Goal: Transaction & Acquisition: Purchase product/service

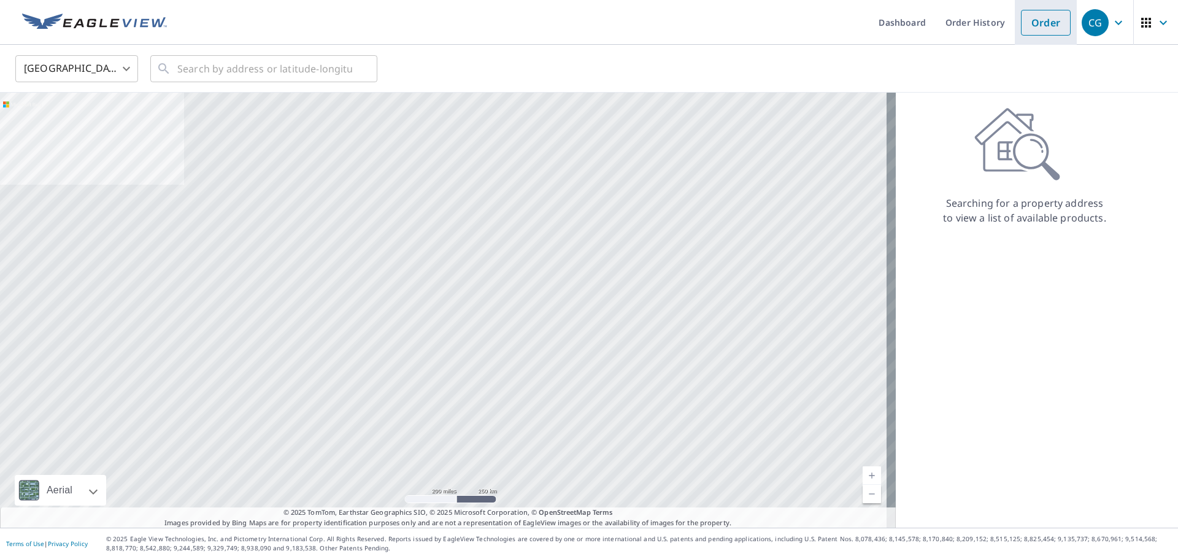
click at [1034, 23] on link "Order" at bounding box center [1046, 23] width 50 height 26
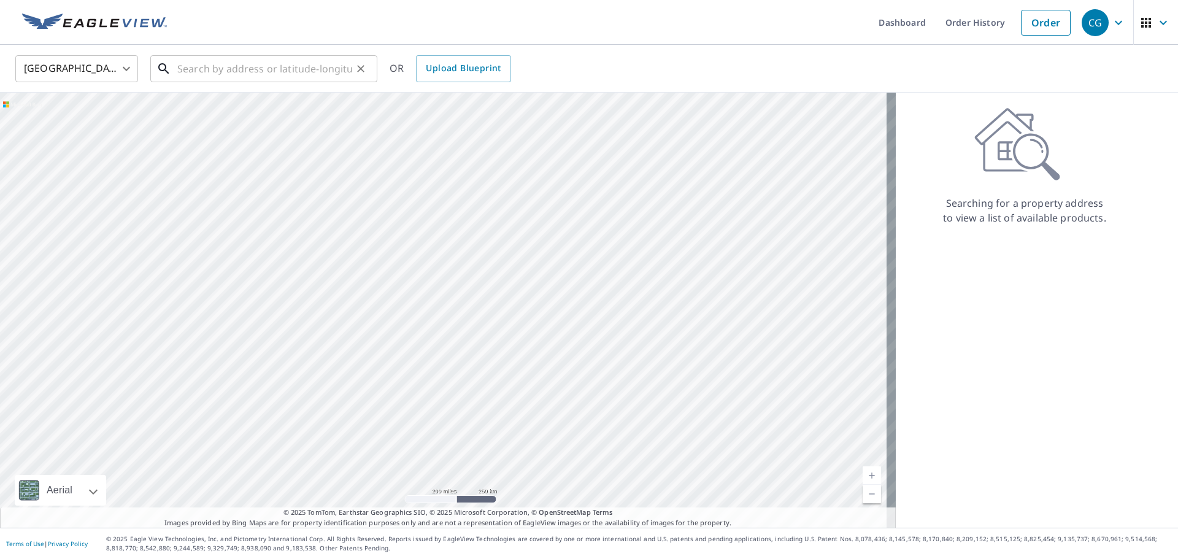
click at [182, 71] on input "text" at bounding box center [264, 69] width 175 height 34
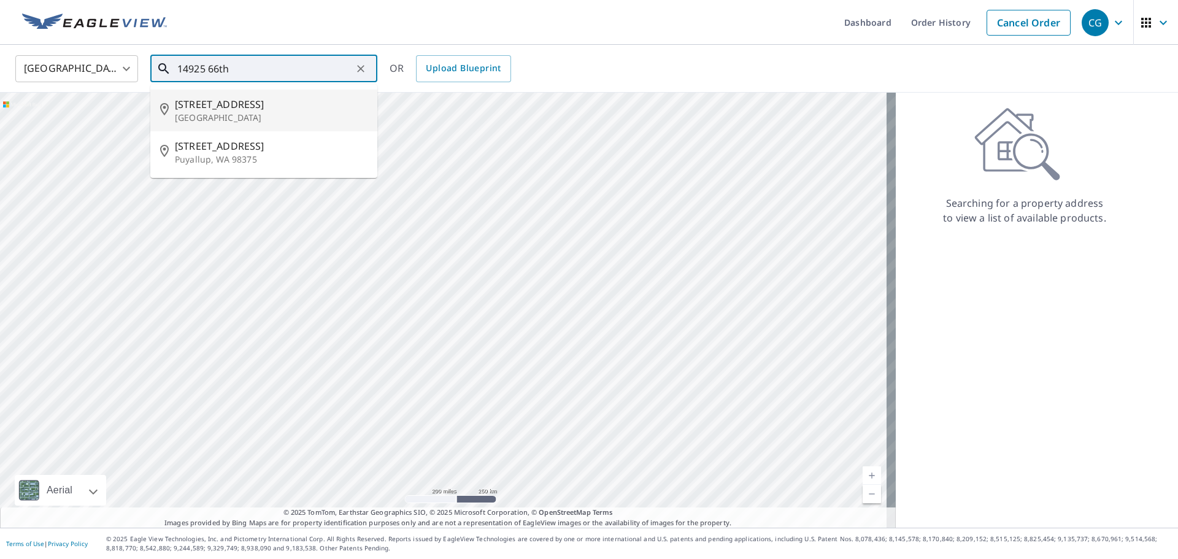
click at [227, 109] on span "[STREET_ADDRESS]" at bounding box center [271, 104] width 193 height 15
type input "[STREET_ADDRESS]"
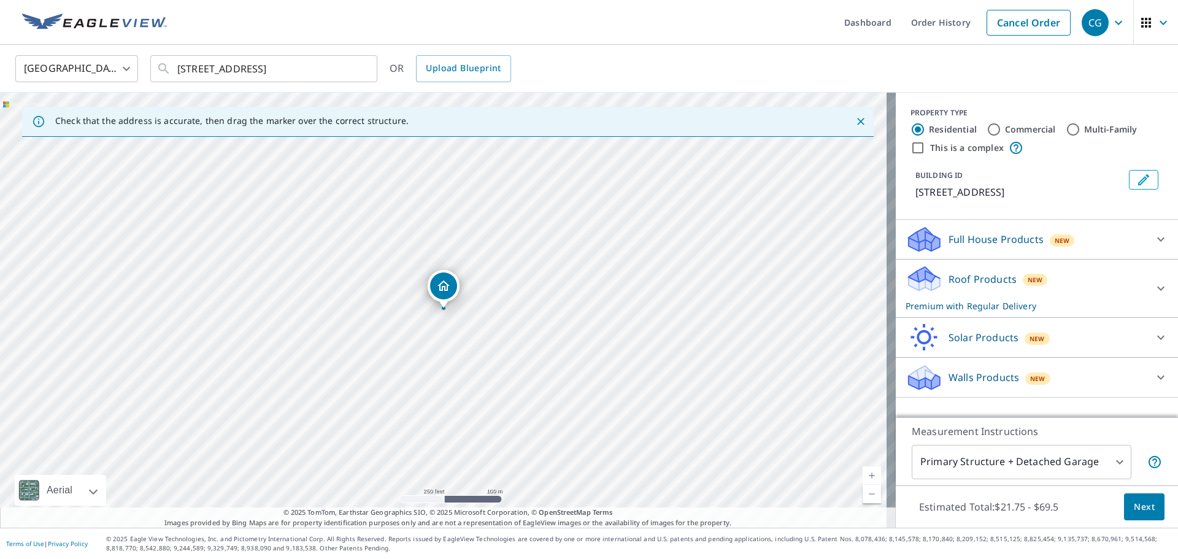
click at [1064, 301] on p "Premium with Regular Delivery" at bounding box center [1025, 305] width 240 height 13
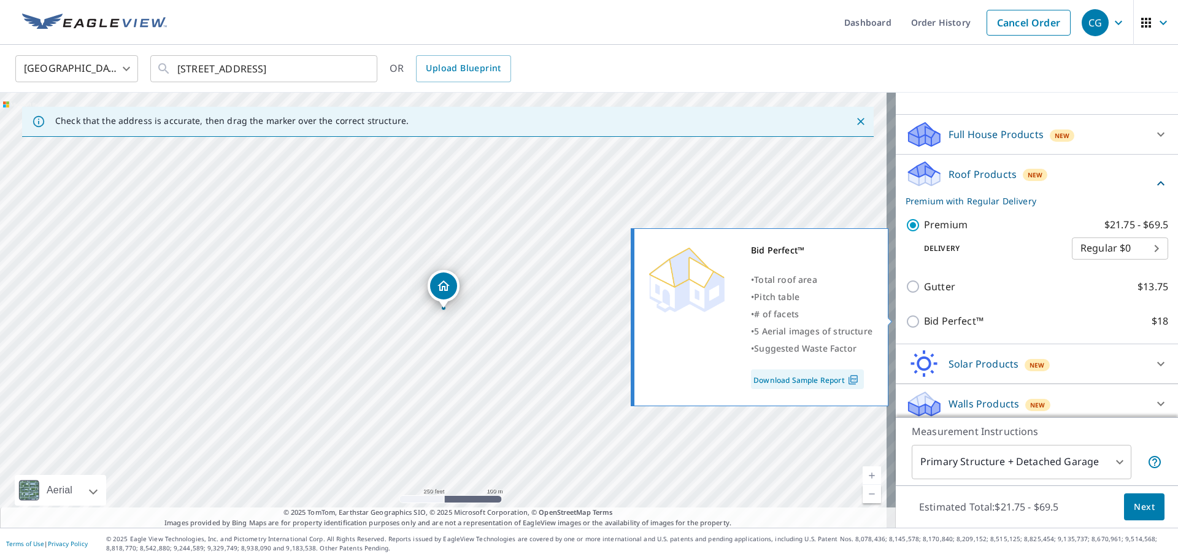
scroll to position [109, 0]
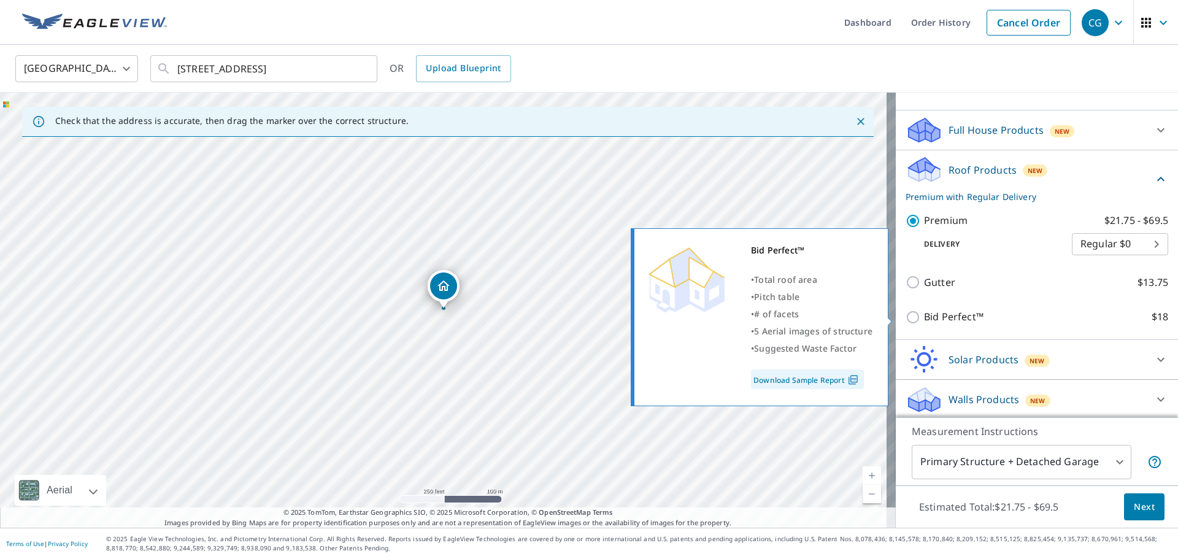
click at [965, 320] on p "Bid Perfect™" at bounding box center [953, 316] width 59 height 15
click at [924, 320] on input "Bid Perfect™ $18" at bounding box center [914, 317] width 18 height 15
checkbox input "true"
checkbox input "false"
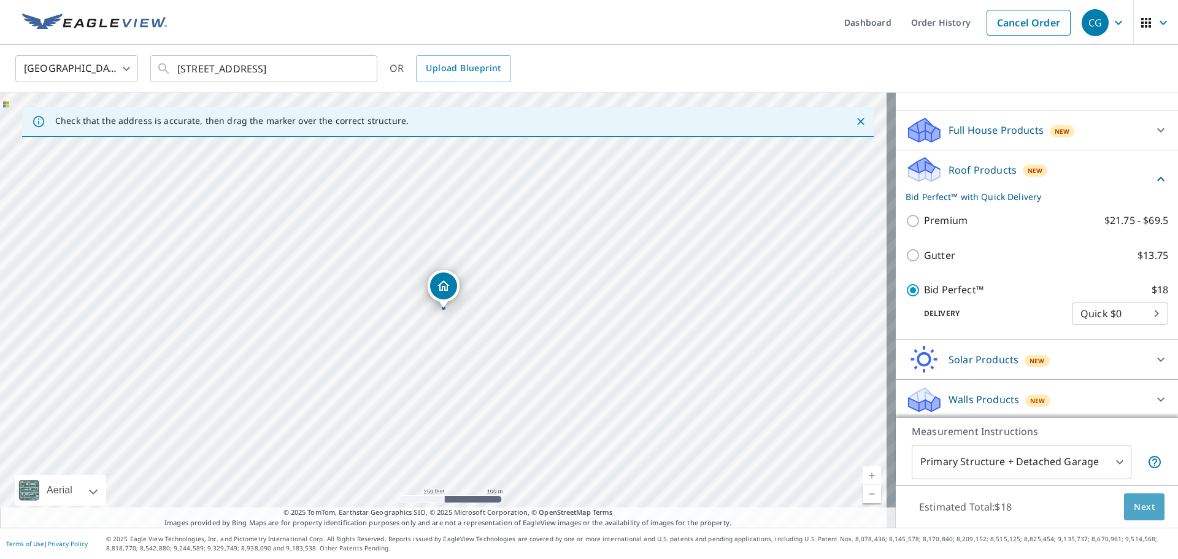
click at [1142, 500] on span "Next" at bounding box center [1143, 506] width 21 height 15
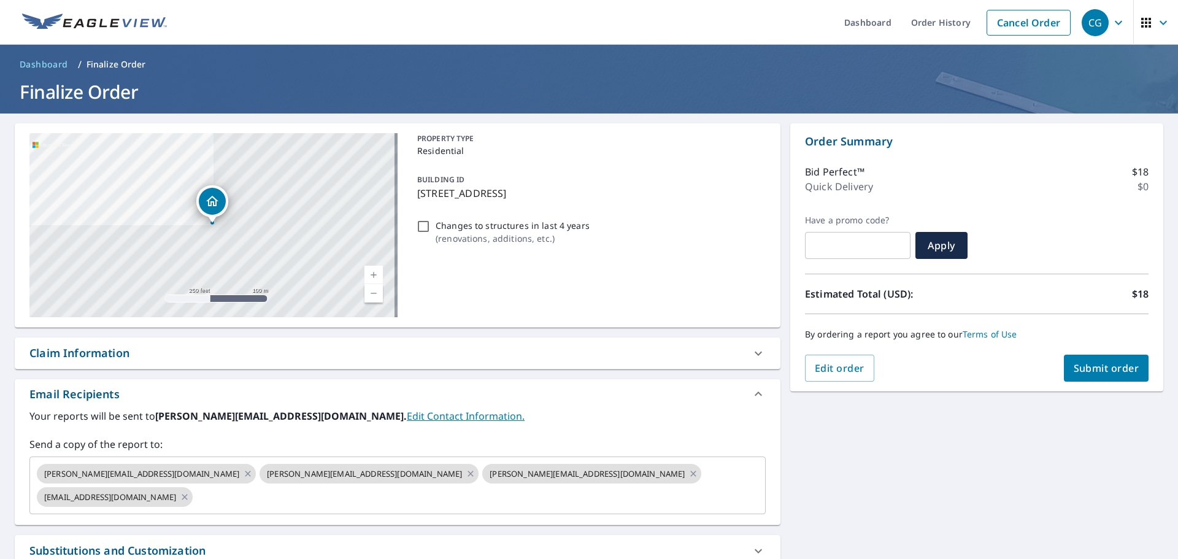
click at [1087, 372] on span "Submit order" at bounding box center [1106, 367] width 66 height 13
